Goal: Task Accomplishment & Management: Complete application form

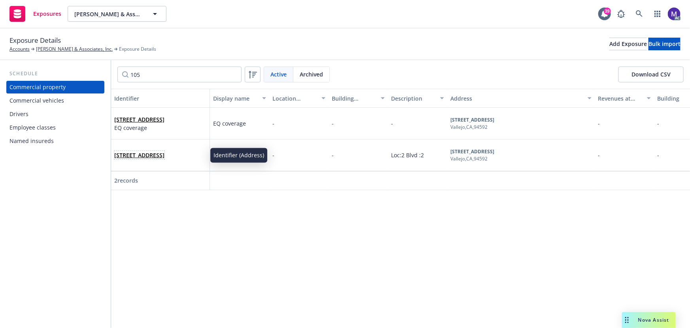
click at [165, 151] on link "[STREET_ADDRESS]" at bounding box center [139, 155] width 50 height 8
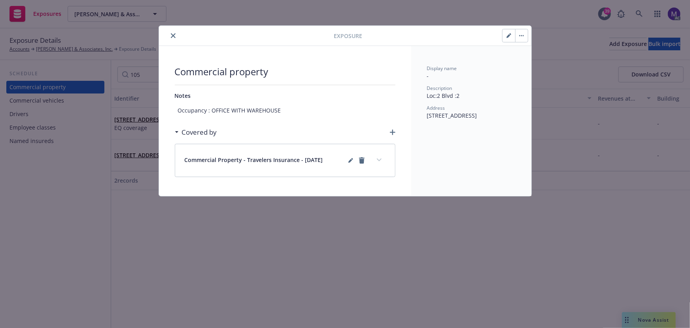
click at [383, 159] on button "expand content" at bounding box center [379, 159] width 13 height 13
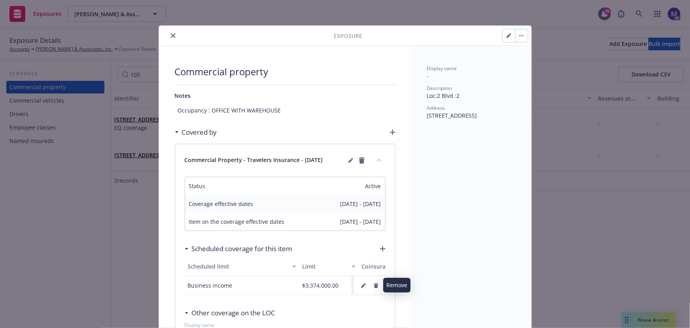
click at [374, 286] on icon "button" at bounding box center [376, 285] width 4 height 5
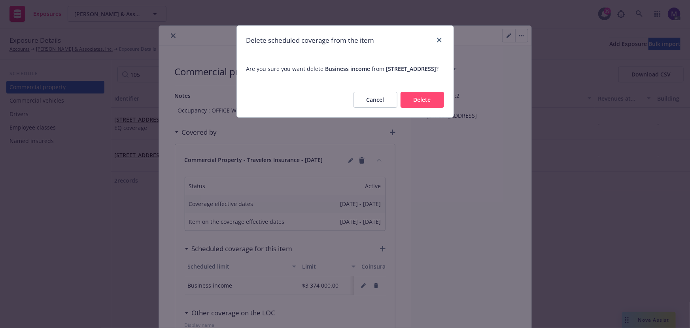
click at [419, 108] on button "Delete" at bounding box center [423, 100] width 44 height 16
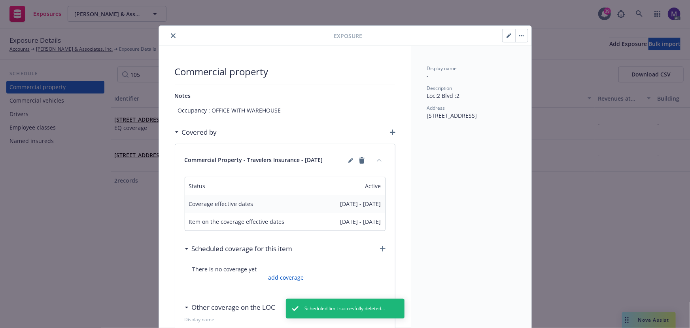
click at [519, 33] on button "button" at bounding box center [521, 35] width 13 height 13
click at [525, 52] on link "Archive" at bounding box center [535, 57] width 45 height 16
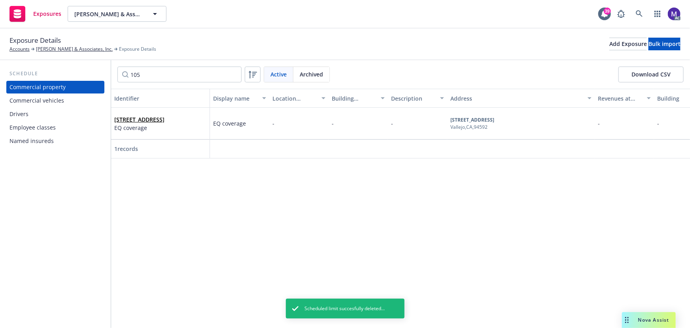
click at [168, 34] on div "Exposure Details Accounts [PERSON_NAME] & Associates, Inc. Exposure Details Add…" at bounding box center [345, 44] width 690 height 32
click at [159, 110] on div "[STREET_ADDRESS] EQ coverage" at bounding box center [160, 124] width 99 height 32
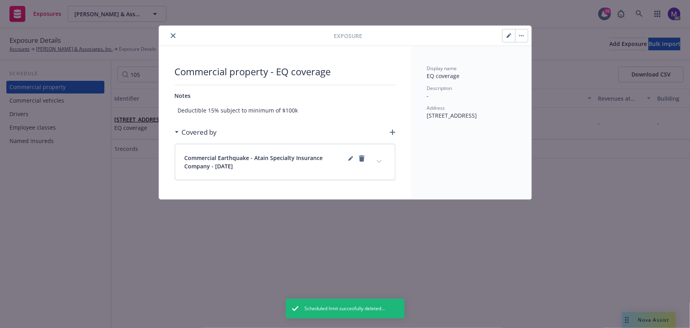
click at [379, 161] on icon "expand content" at bounding box center [379, 161] width 5 height 3
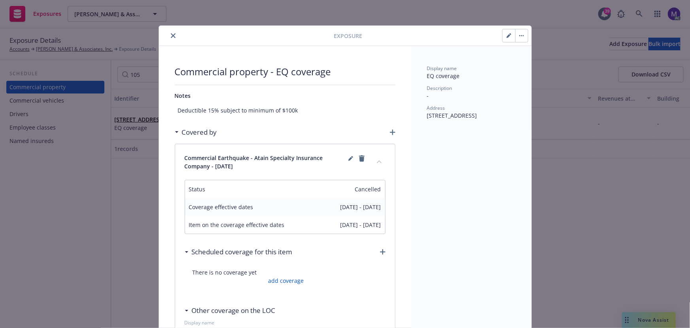
click at [171, 35] on icon "close" at bounding box center [173, 35] width 5 height 5
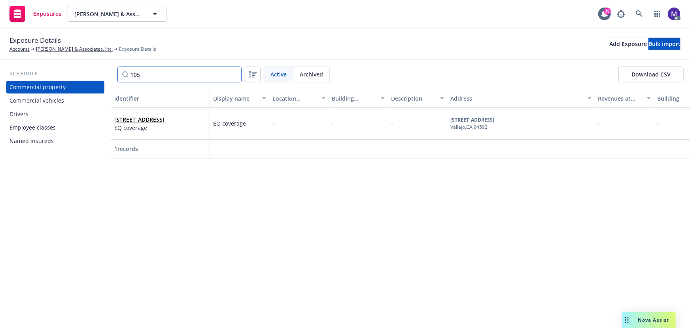
drag, startPoint x: 147, startPoint y: 72, endPoint x: 70, endPoint y: 62, distance: 78.3
click at [70, 62] on div "Schedule Commercial property Commercial vehicles Drivers Employee classes Named…" at bounding box center [345, 193] width 690 height 267
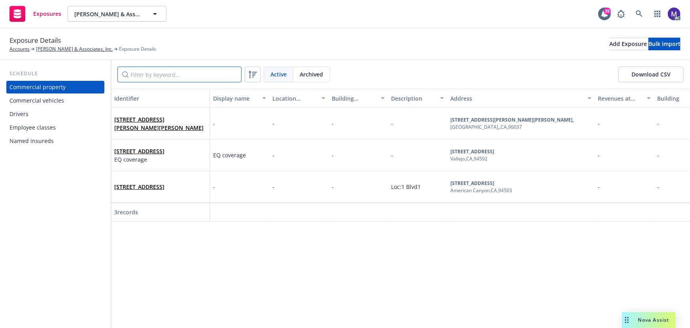
click at [170, 75] on input "Filter by keyword..." at bounding box center [179, 74] width 124 height 16
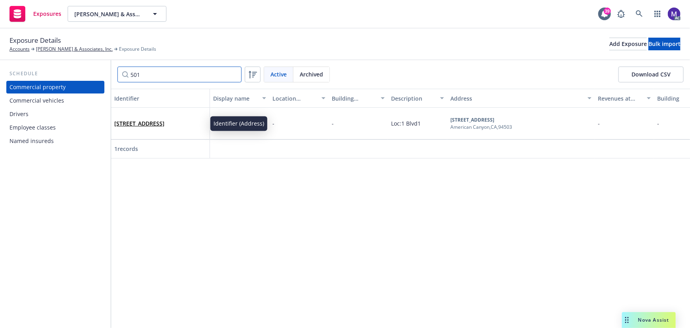
type input "501"
click at [138, 119] on link "[STREET_ADDRESS]" at bounding box center [139, 123] width 50 height 8
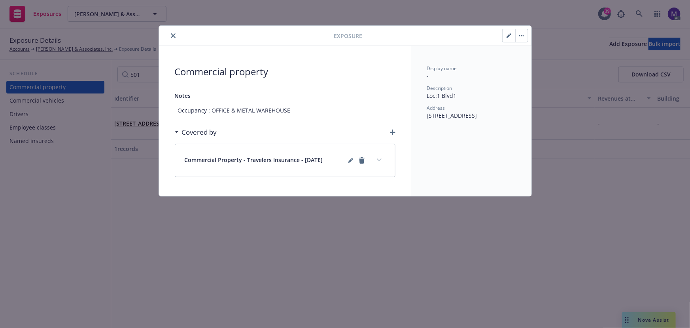
click at [504, 32] on button "button" at bounding box center [509, 35] width 13 height 13
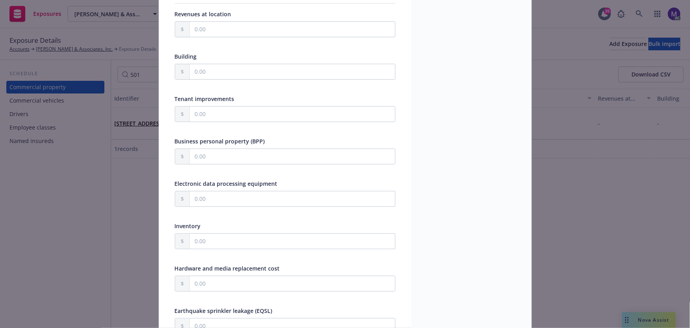
scroll to position [216, 0]
click at [201, 157] on input "text" at bounding box center [292, 155] width 205 height 15
type textarea "x"
type input "7.00"
type textarea "x"
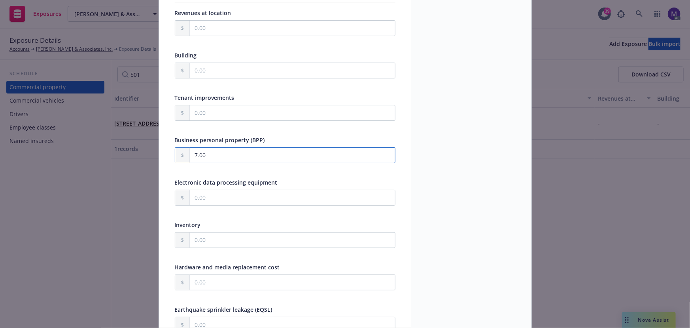
type input "74.00"
type textarea "x"
type input "747.00"
type textarea "x"
type input "7,476.00"
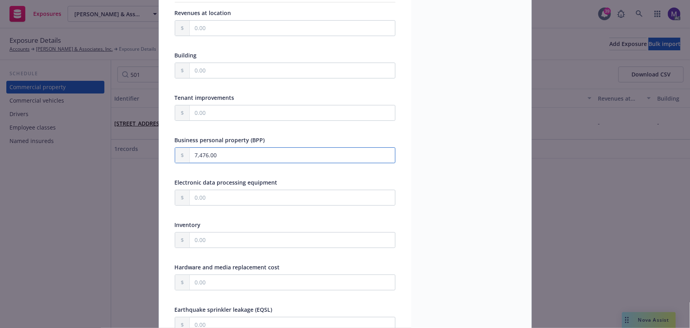
type textarea "x"
type input "74,765.00"
type textarea "x"
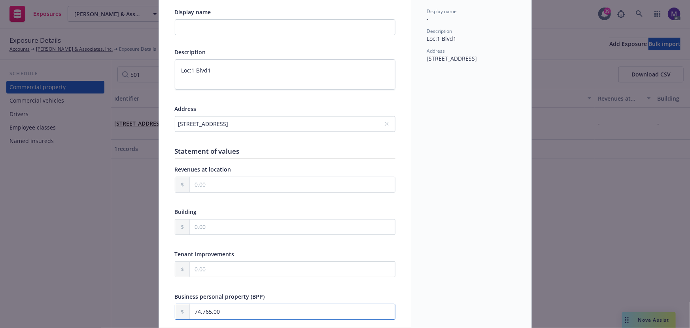
scroll to position [0, 0]
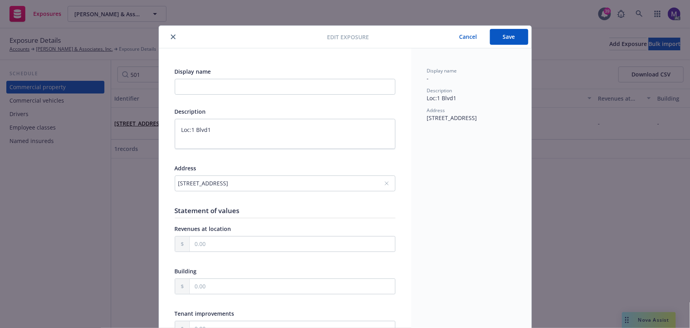
type input "74,765.00"
click at [513, 36] on button "Save" at bounding box center [509, 37] width 38 height 16
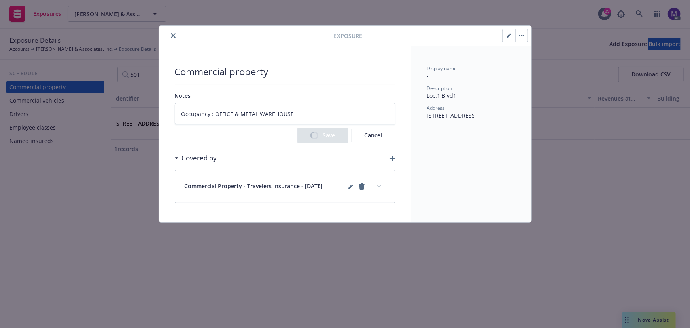
type textarea "x"
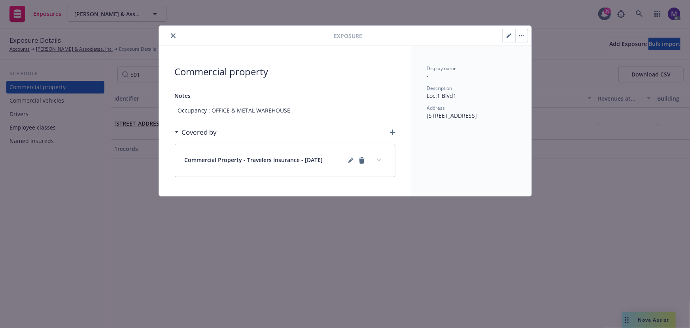
click at [384, 161] on button "expand content" at bounding box center [379, 159] width 13 height 13
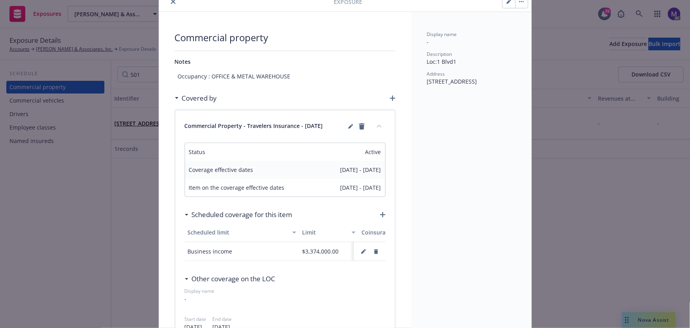
scroll to position [72, 0]
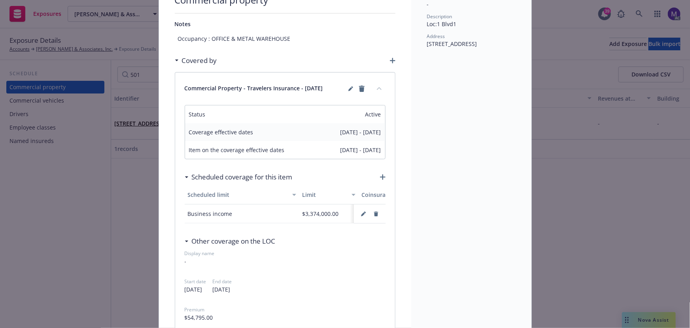
click at [378, 173] on div "Scheduled coverage for this item" at bounding box center [285, 177] width 201 height 17
click at [380, 176] on icon "button" at bounding box center [383, 177] width 6 height 6
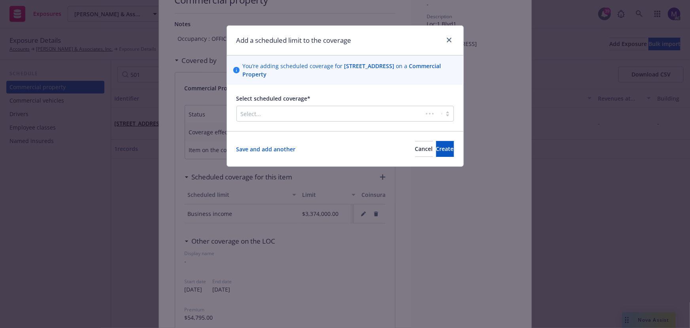
click at [308, 116] on div at bounding box center [330, 113] width 178 height 9
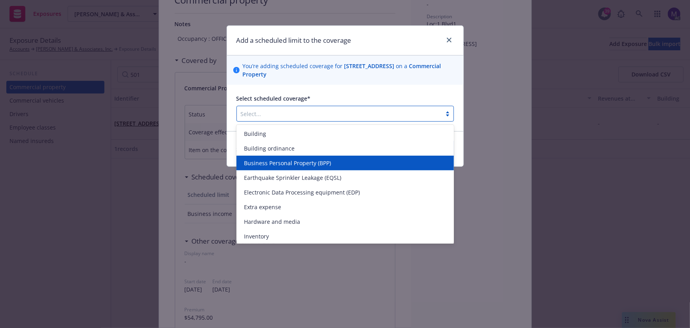
click at [279, 161] on span "Business Personal Property (BPP)" at bounding box center [287, 163] width 87 height 8
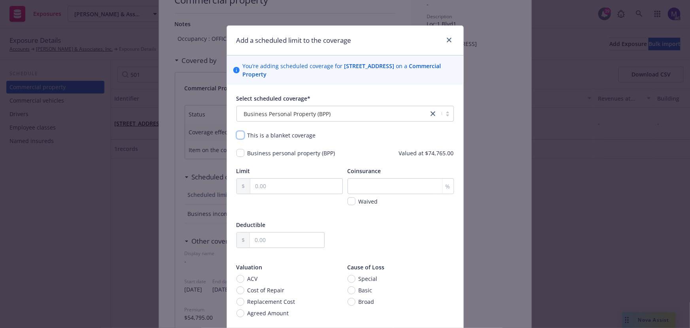
click at [237, 137] on input "checkbox" at bounding box center [241, 135] width 8 height 8
checkbox input "true"
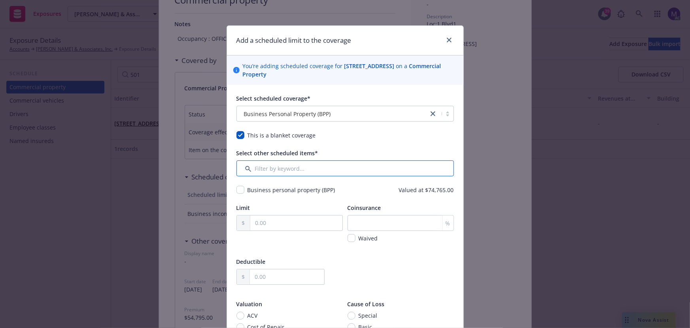
click at [267, 166] on input "Filter by keyword..." at bounding box center [346, 168] width 218 height 16
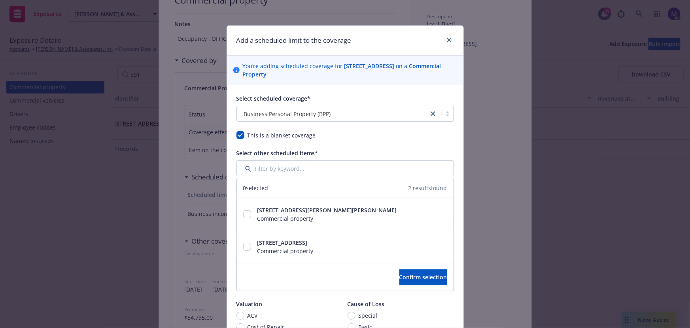
click at [358, 144] on div "Select scheduled coverage* Business Personal Property (BPP) This is a blanket c…" at bounding box center [346, 229] width 218 height 270
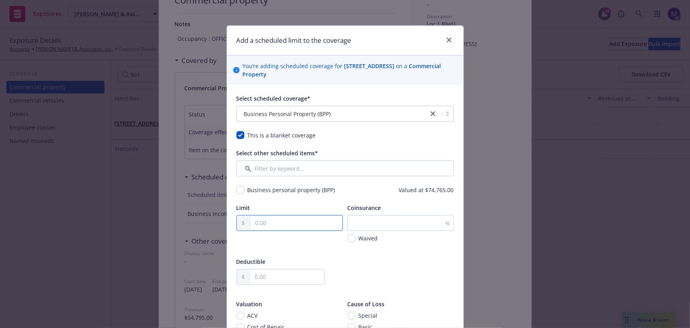
click at [276, 218] on input "text" at bounding box center [296, 222] width 92 height 15
click at [241, 188] on input "checkbox" at bounding box center [241, 190] width 8 height 8
checkbox input "true"
click at [261, 222] on input "text" at bounding box center [296, 222] width 92 height 15
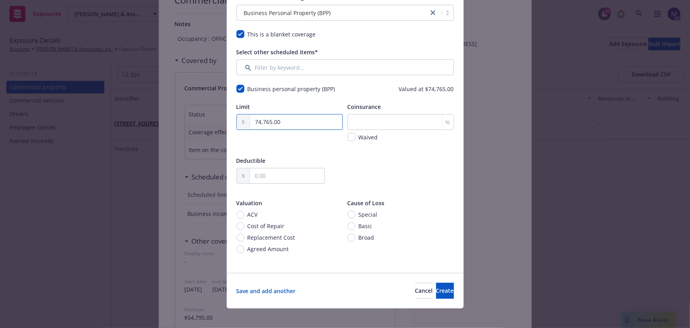
scroll to position [107, 0]
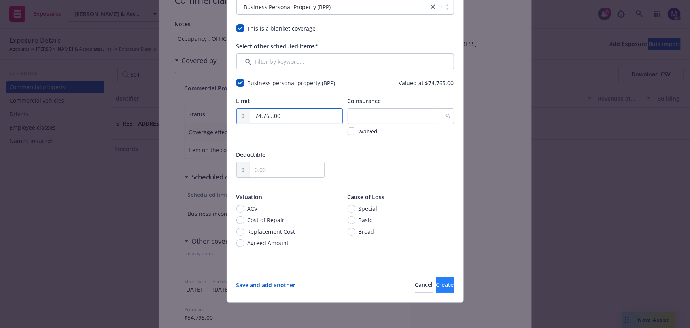
type input "74,765.00"
click at [436, 281] on button "Create" at bounding box center [445, 285] width 18 height 16
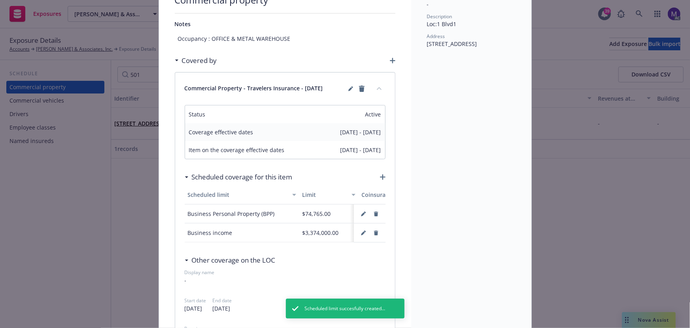
scroll to position [0, 0]
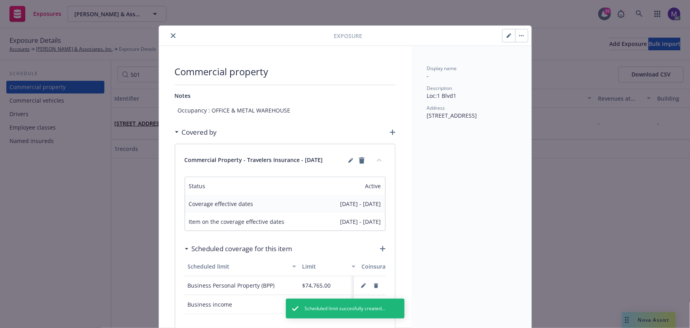
click at [169, 32] on button "close" at bounding box center [173, 35] width 9 height 9
